Goal: Task Accomplishment & Management: Manage account settings

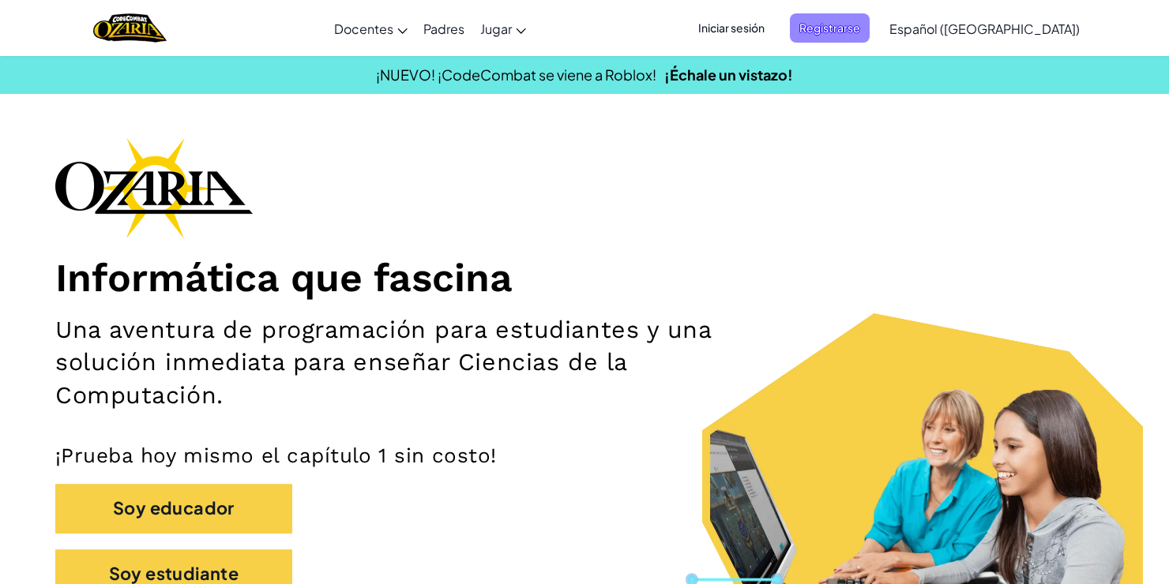
click at [869, 32] on span "Registrarse" at bounding box center [830, 27] width 80 height 29
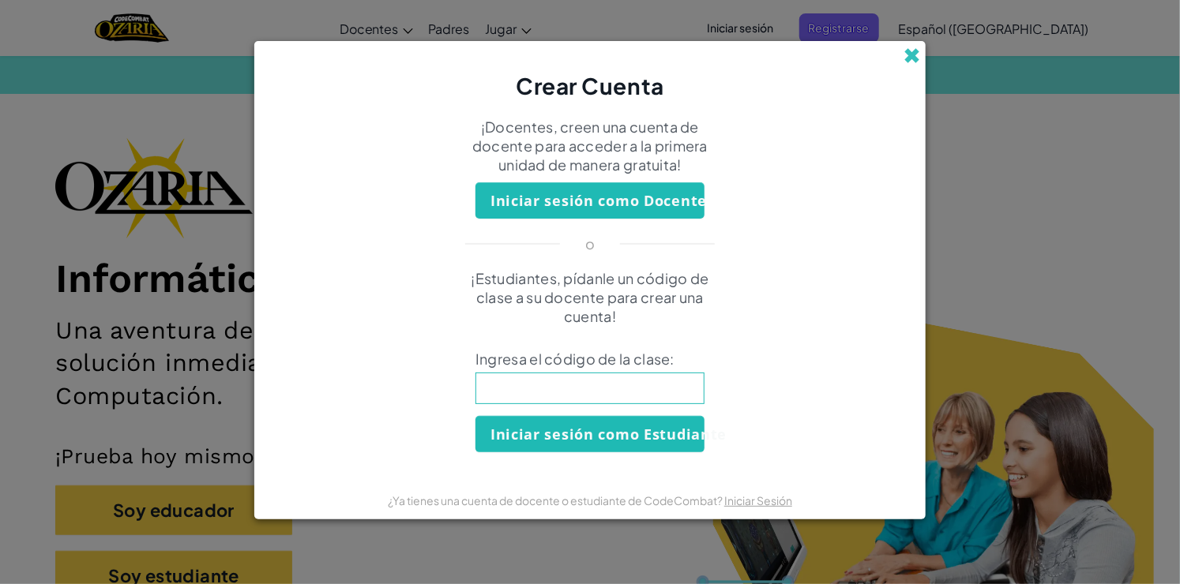
click at [916, 48] on span at bounding box center [911, 55] width 17 height 17
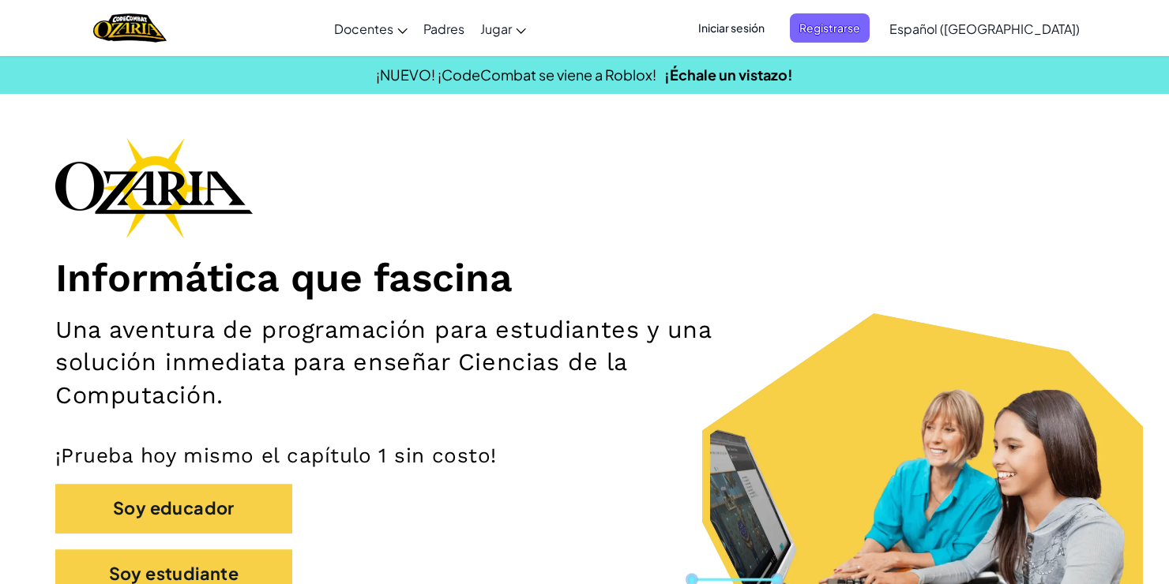
click at [774, 25] on span "Iniciar sesión" at bounding box center [731, 27] width 85 height 29
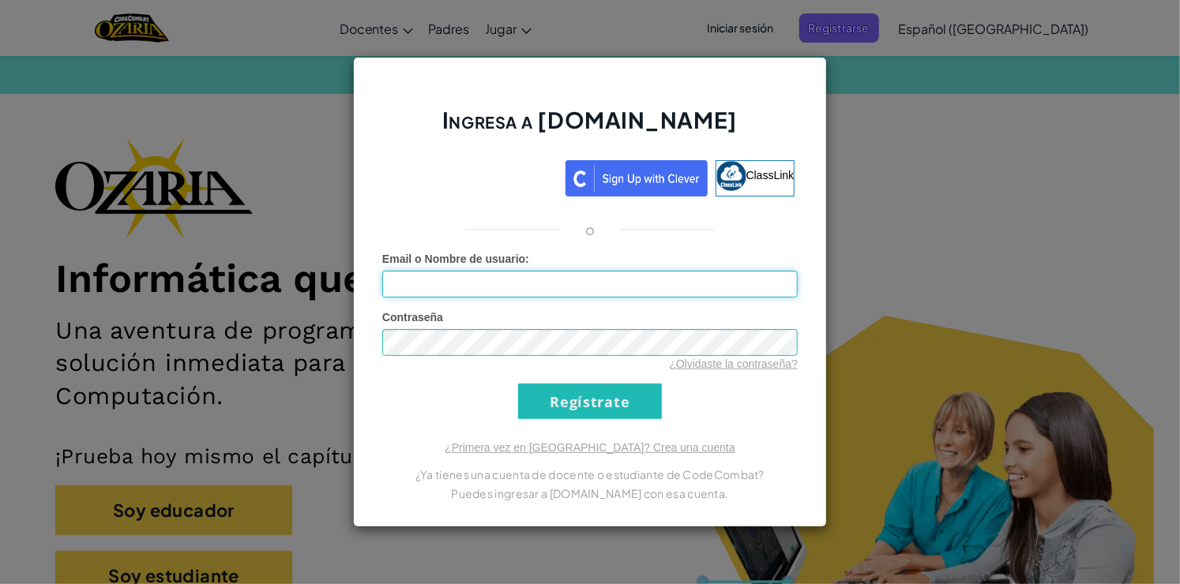
click at [593, 289] on input "Email o Nombre de usuario :" at bounding box center [589, 284] width 415 height 27
type input "[EMAIL_ADDRESS][DOMAIN_NAME]"
click at [589, 404] on input "Regístrate" at bounding box center [590, 402] width 144 height 36
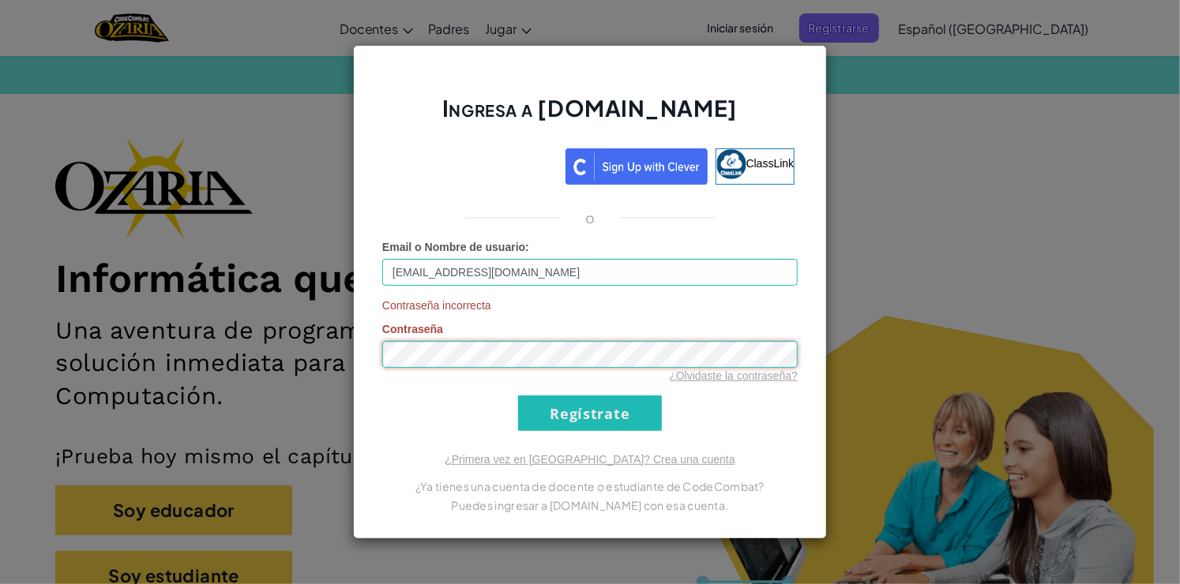
click at [518, 396] on input "Regístrate" at bounding box center [590, 414] width 144 height 36
click at [712, 377] on link "¿Olvidaste la contraseña?" at bounding box center [733, 376] width 129 height 13
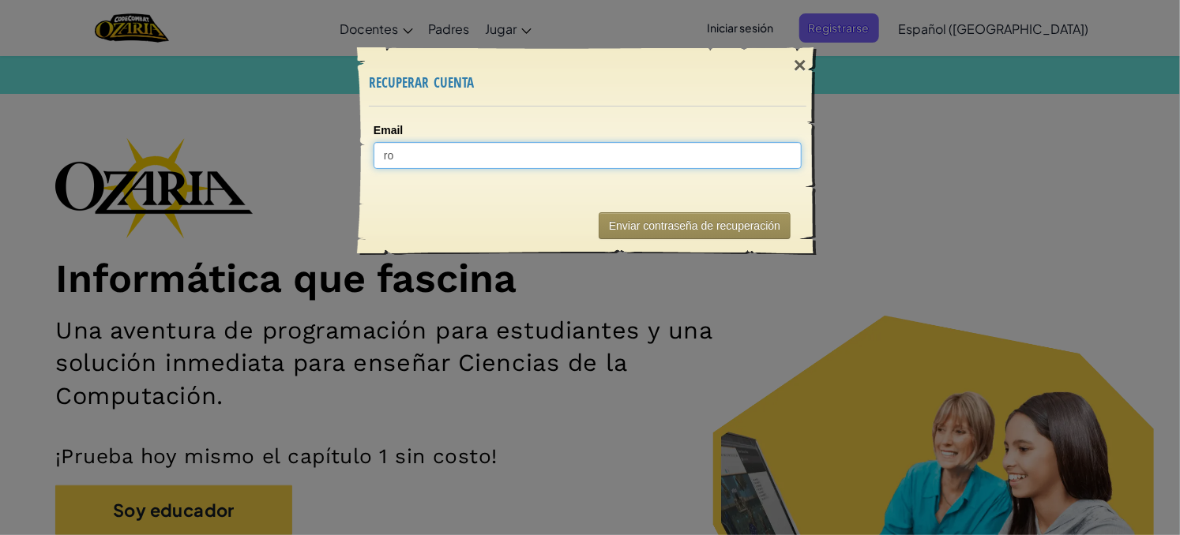
type input "r"
type input "a"
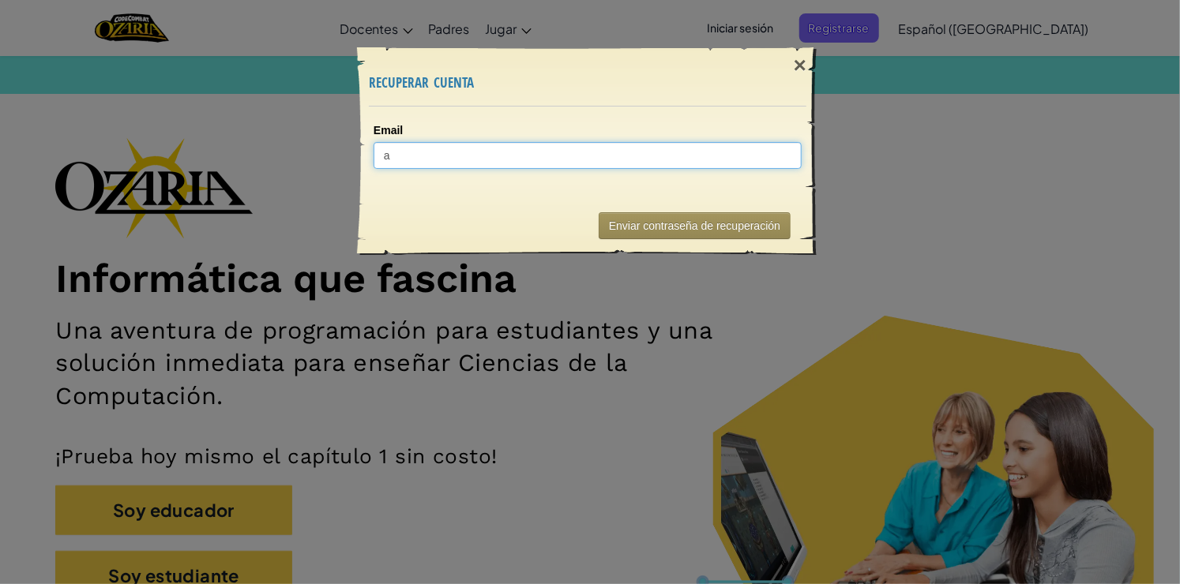
click at [498, 157] on input "a" at bounding box center [587, 155] width 428 height 27
